Goal: Task Accomplishment & Management: Complete application form

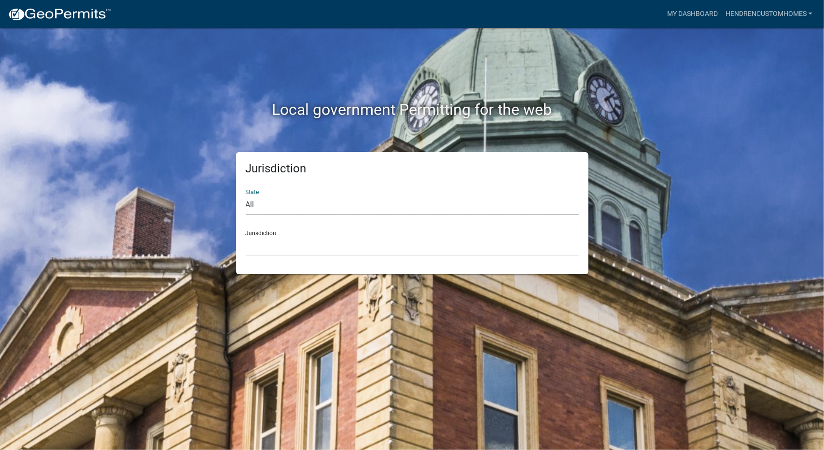
click at [270, 197] on select "All [US_STATE] [US_STATE] [US_STATE] [US_STATE] [US_STATE] [US_STATE] [US_STATE…" at bounding box center [412, 205] width 333 height 20
select select "[US_STATE]"
click at [246, 195] on select "All [US_STATE] [US_STATE] [US_STATE] [US_STATE] [US_STATE] [US_STATE] [US_STATE…" at bounding box center [412, 205] width 333 height 20
click at [271, 255] on select "City of [GEOGRAPHIC_DATA], [US_STATE] City of [GEOGRAPHIC_DATA], [US_STATE] Cit…" at bounding box center [412, 246] width 333 height 20
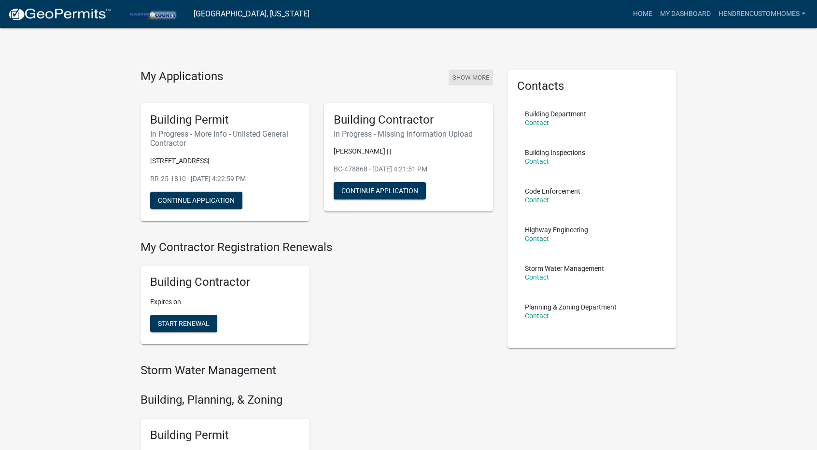
click at [471, 78] on button "Show More" at bounding box center [471, 78] width 44 height 16
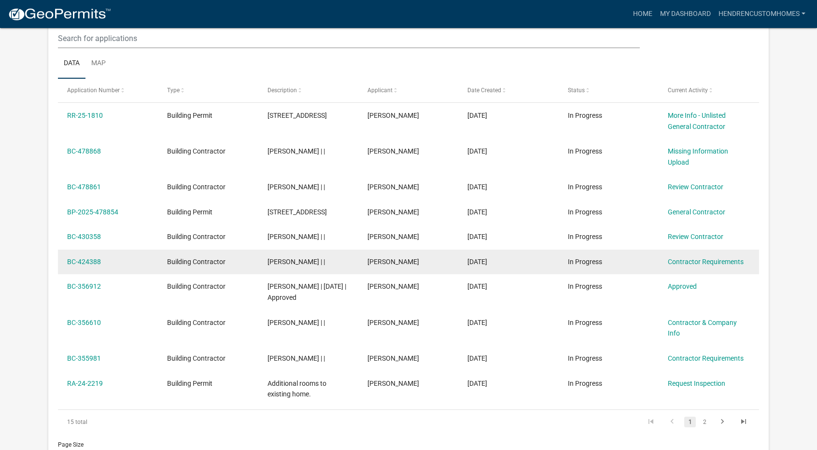
scroll to position [137, 0]
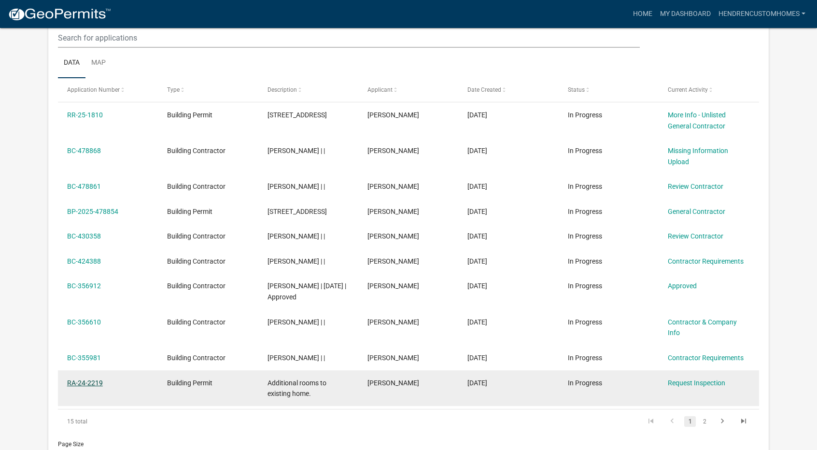
click at [86, 379] on link "RA-24-2219" at bounding box center [85, 383] width 36 height 8
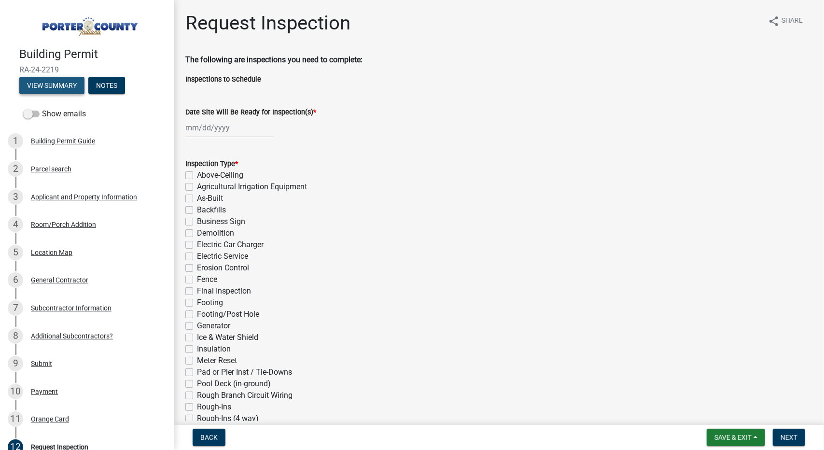
click at [47, 83] on button "View Summary" at bounding box center [51, 85] width 65 height 17
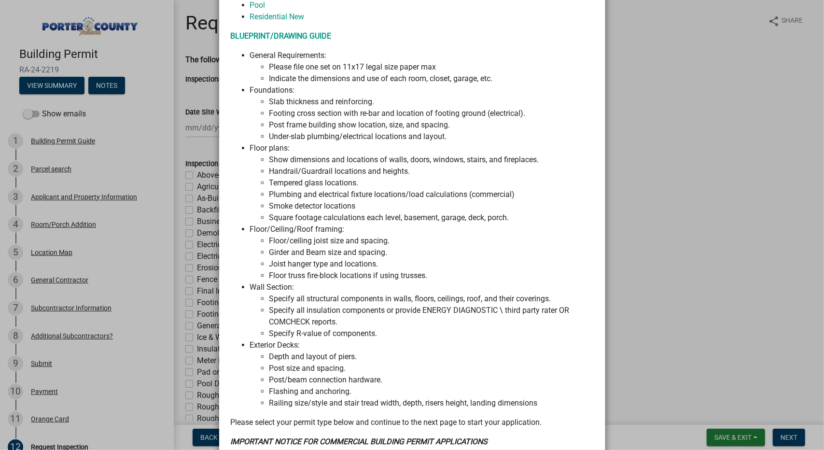
scroll to position [935, 0]
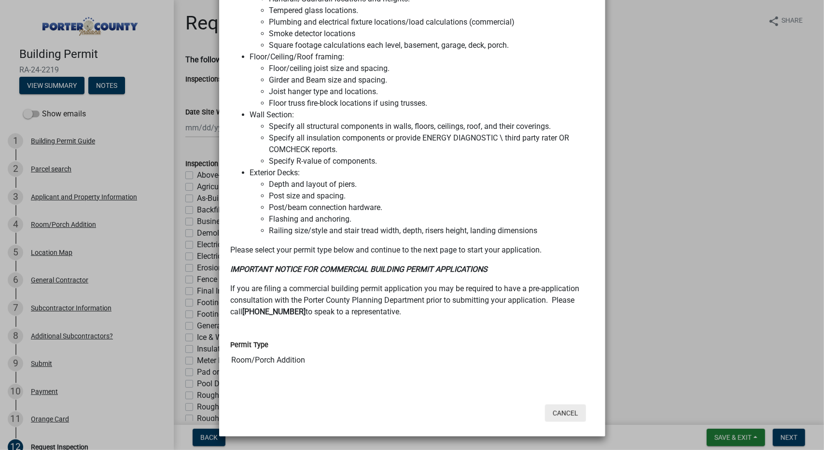
click at [560, 413] on button "Cancel" at bounding box center [565, 413] width 41 height 17
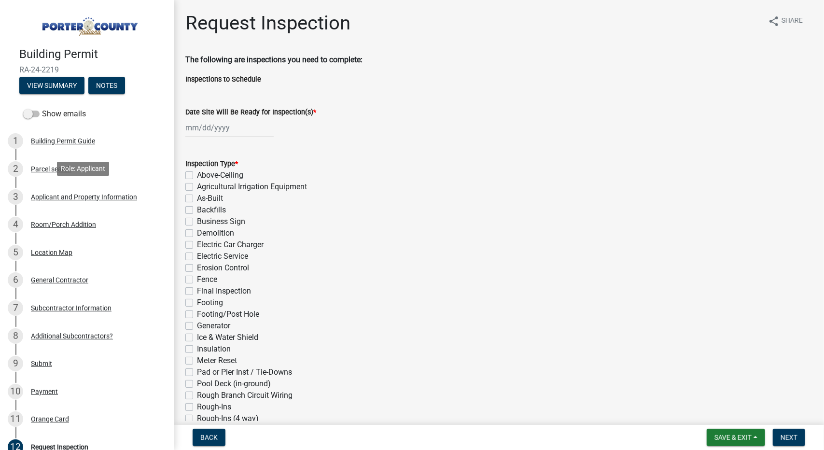
click at [95, 194] on div "Applicant and Property Information" at bounding box center [84, 197] width 106 height 7
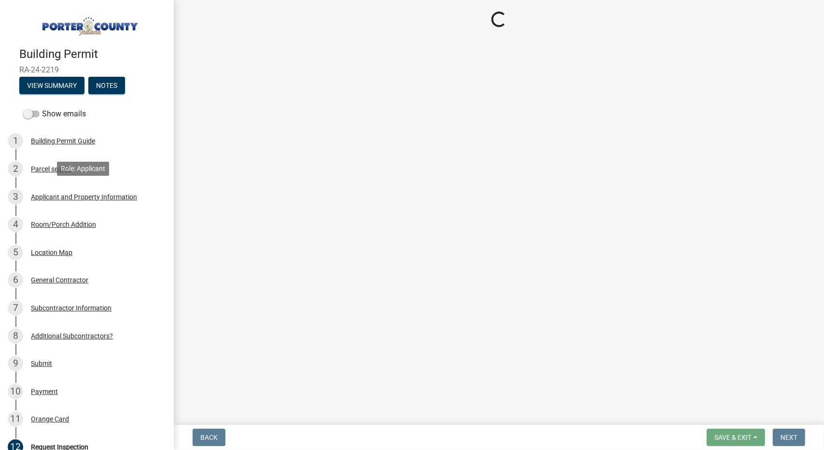
select select "829e86d3-b11d-4b91-b18e-70a426bdae9f"
select select "ea6751d4-6bf7-4a16-89ee-f7801ab82aa1"
select select "92efe679-05f4-414a-9426-51627fba5de6"
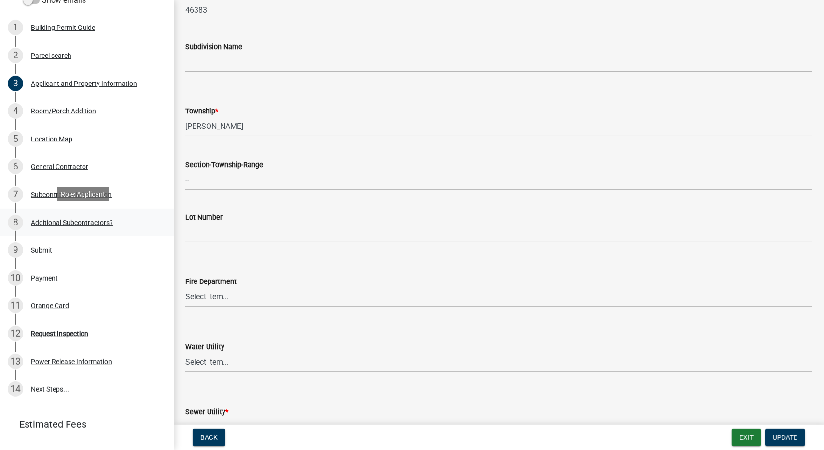
scroll to position [114, 0]
click at [65, 330] on div "Request Inspection" at bounding box center [59, 333] width 57 height 7
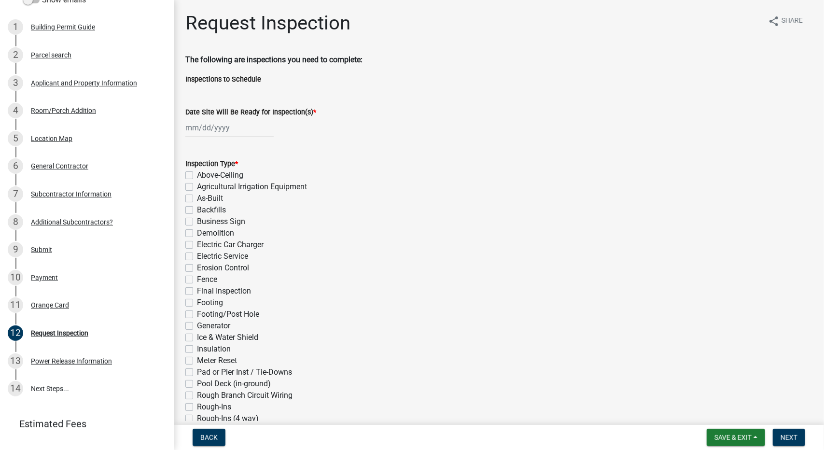
select select "10"
select select "2025"
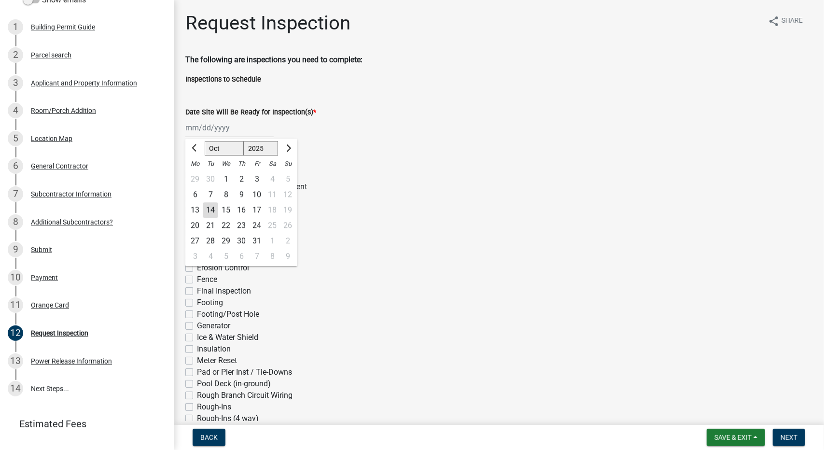
click at [220, 123] on div "[PERSON_NAME] Feb Mar Apr [PERSON_NAME][DATE] Oct Nov [DATE] 1526 1527 1528 152…" at bounding box center [229, 128] width 88 height 20
click at [254, 207] on div "17" at bounding box center [256, 209] width 15 height 15
type input "[DATE]"
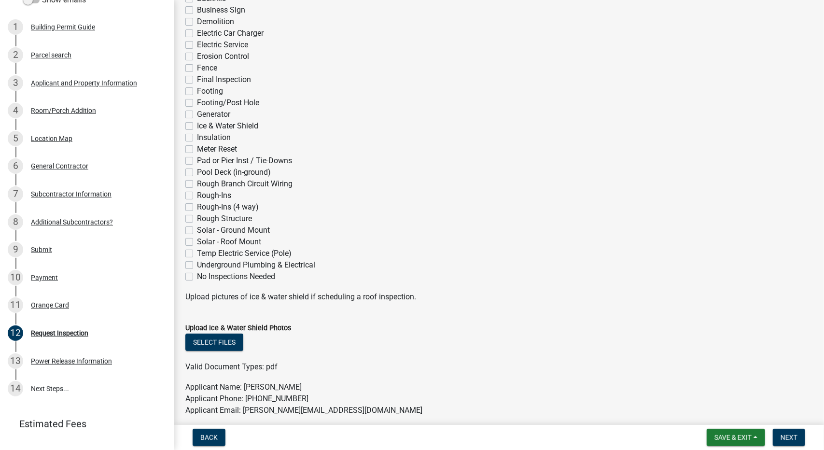
scroll to position [205, 0]
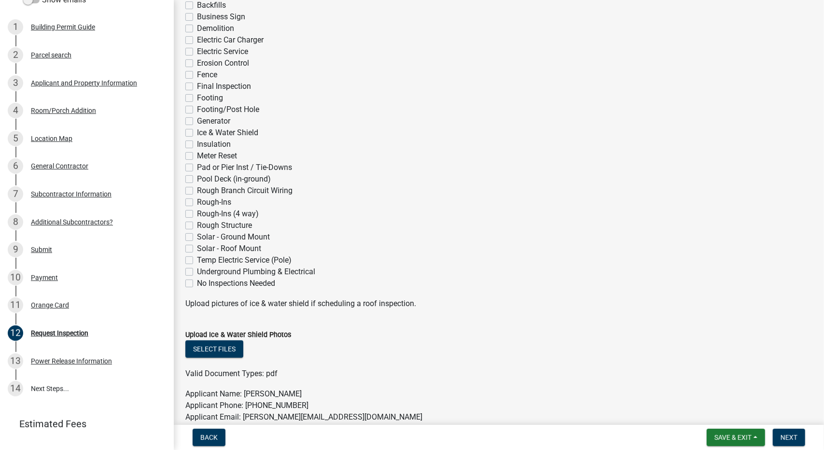
click at [197, 87] on label "Final Inspection" at bounding box center [224, 87] width 54 height 12
click at [197, 87] on input "Final Inspection" at bounding box center [200, 84] width 6 height 6
checkbox input "true"
checkbox input "false"
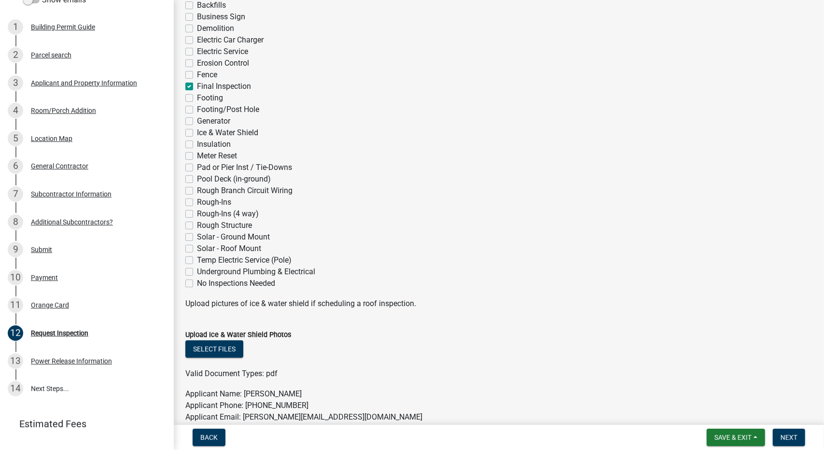
checkbox input "false"
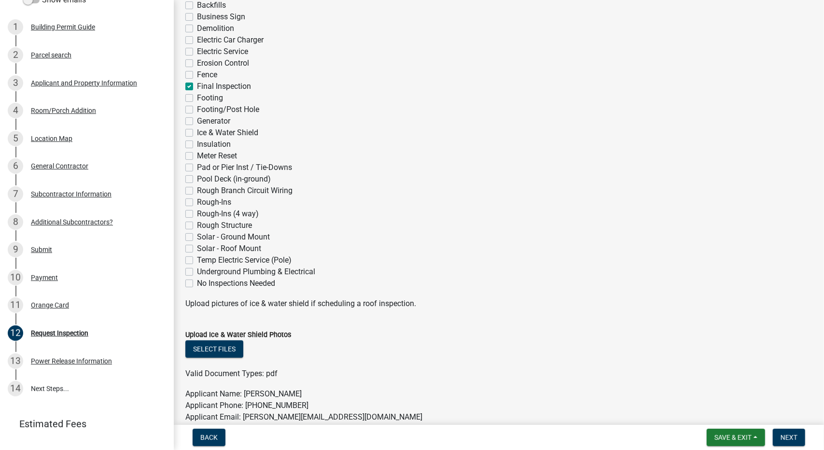
checkbox input "false"
checkbox input "true"
checkbox input "false"
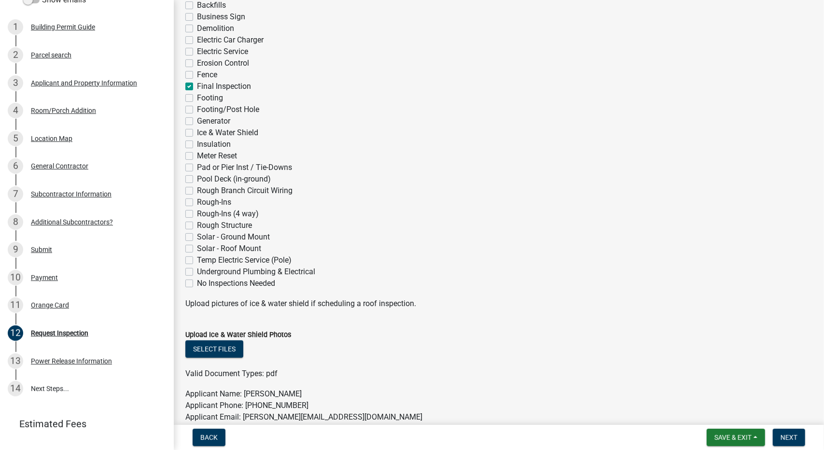
checkbox input "false"
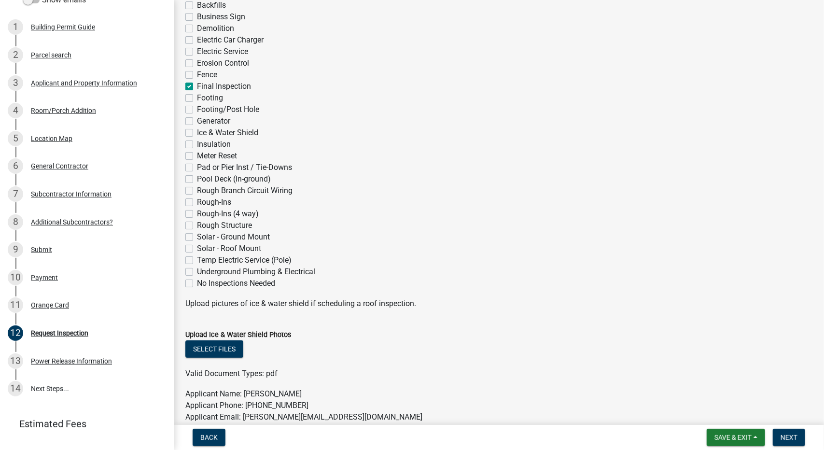
checkbox input "false"
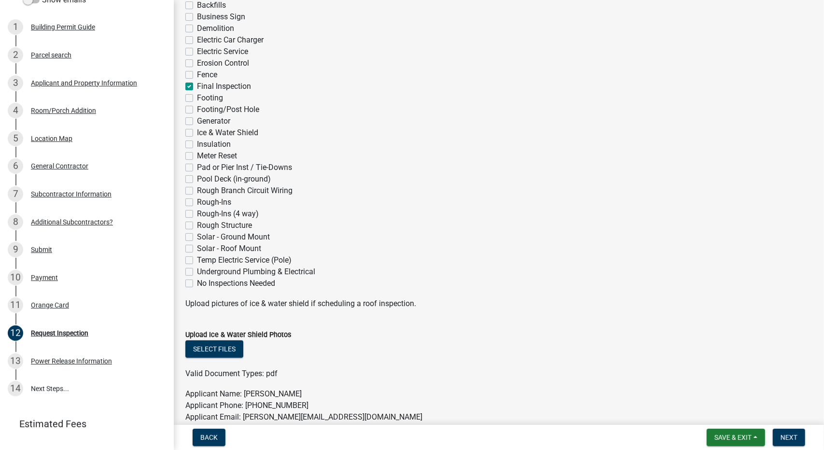
checkbox input "false"
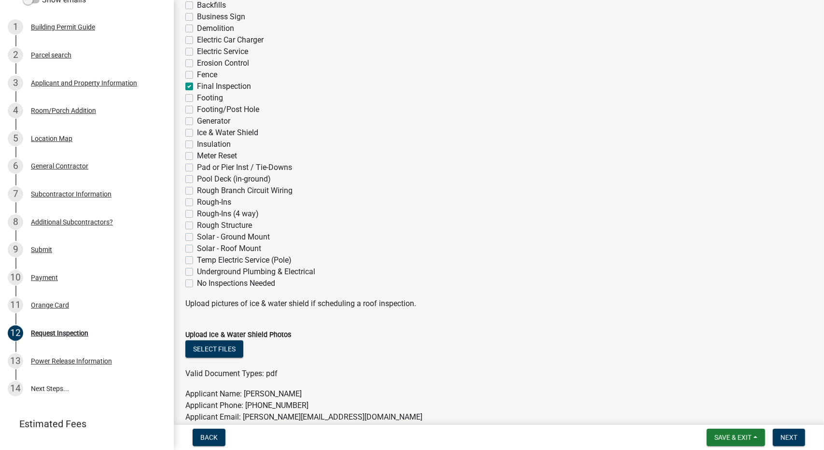
checkbox input "false"
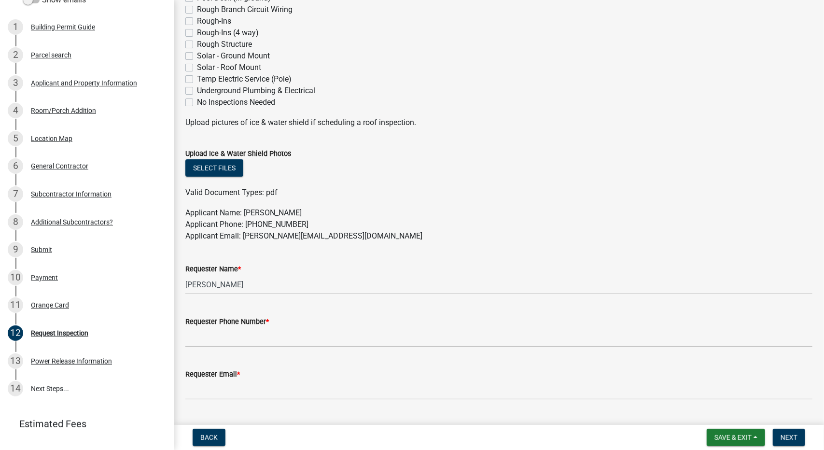
scroll to position [488, 0]
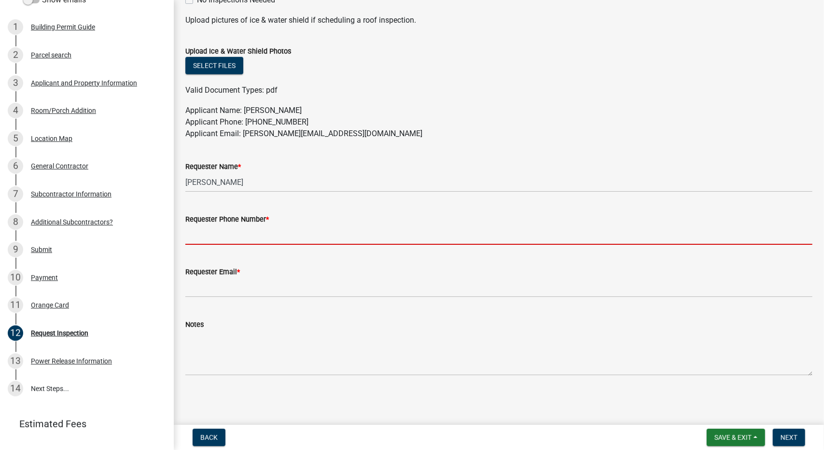
click at [268, 236] on input "Requester Phone Number *" at bounding box center [498, 235] width 627 height 20
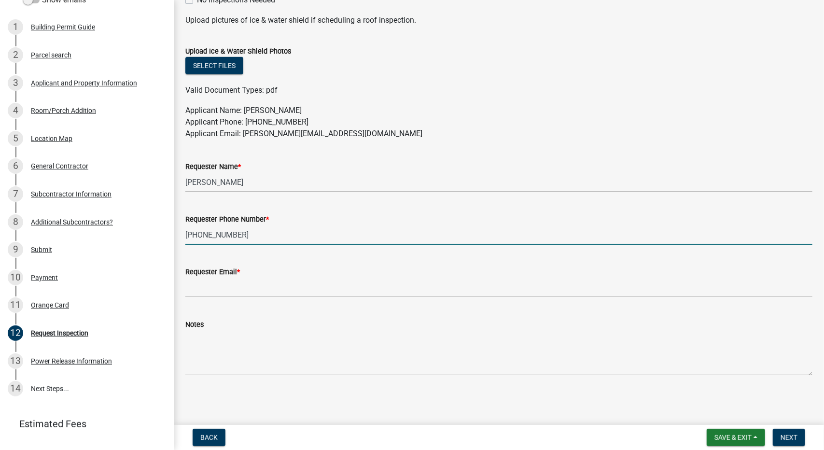
type input "[PHONE_NUMBER]"
click at [231, 287] on input "Requester Email *" at bounding box center [498, 288] width 627 height 20
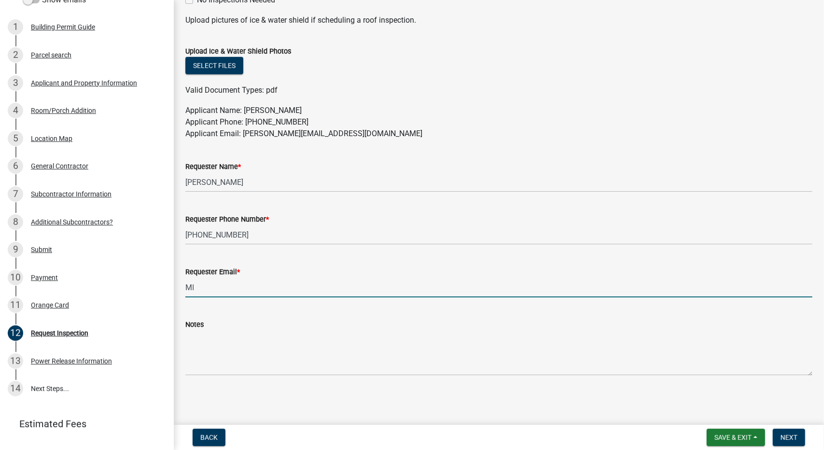
type input "M"
type input "[PERSON_NAME][EMAIL_ADDRESS][DOMAIN_NAME]"
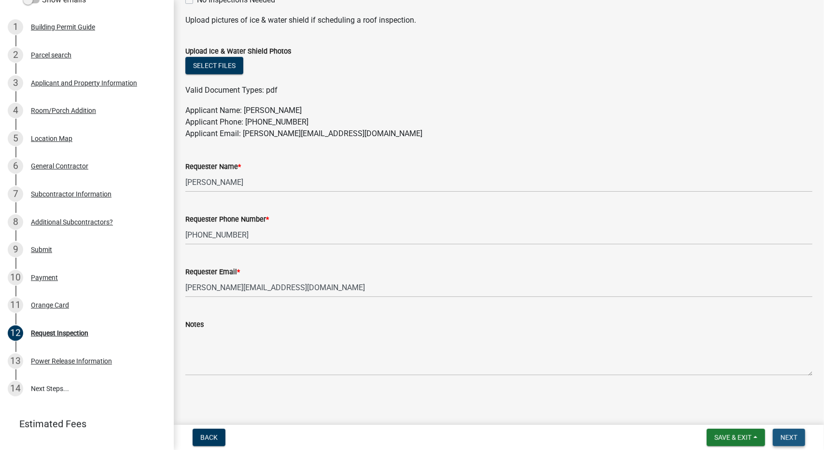
click at [797, 435] on span "Next" at bounding box center [789, 438] width 17 height 8
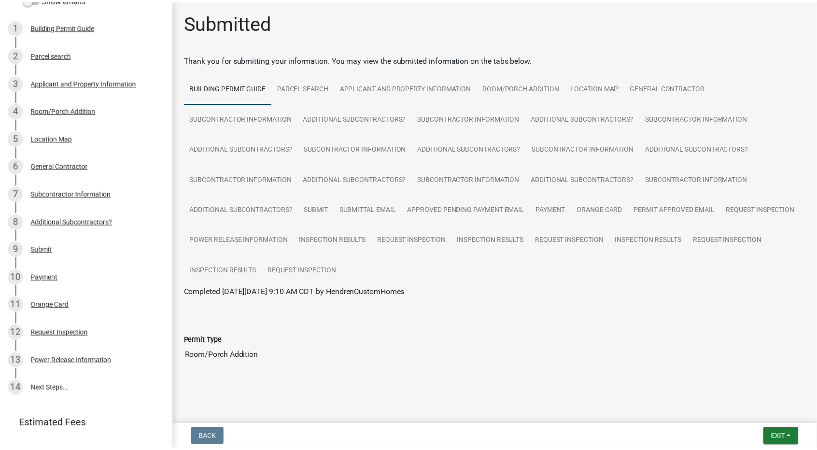
scroll to position [2, 0]
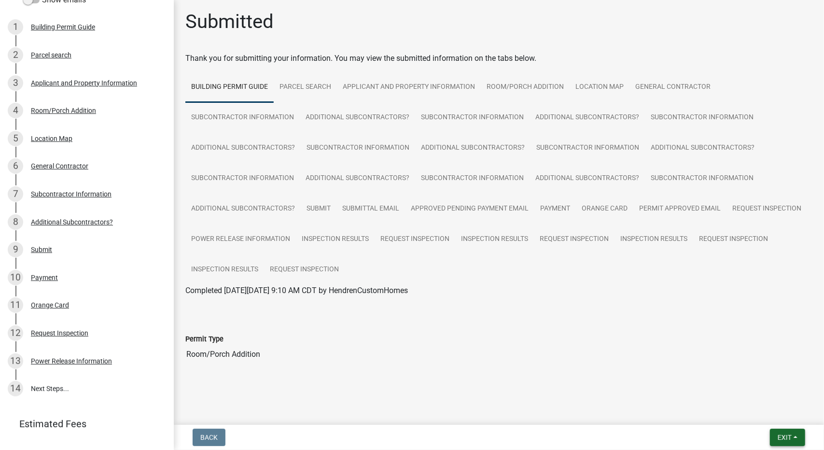
click at [781, 438] on span "Exit" at bounding box center [785, 438] width 14 height 8
click at [767, 411] on button "Save & Exit" at bounding box center [767, 412] width 77 height 23
